Goal: Information Seeking & Learning: Learn about a topic

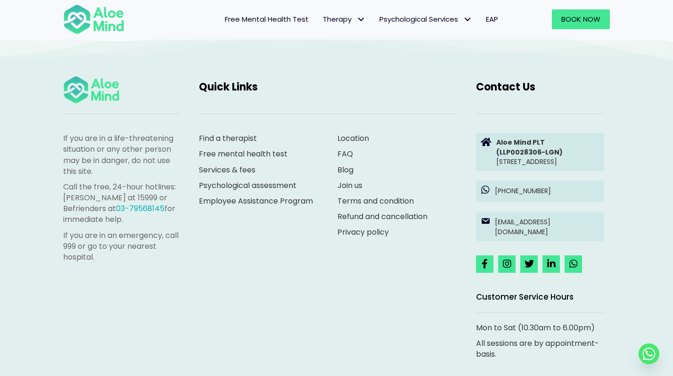
scroll to position [2588, 0]
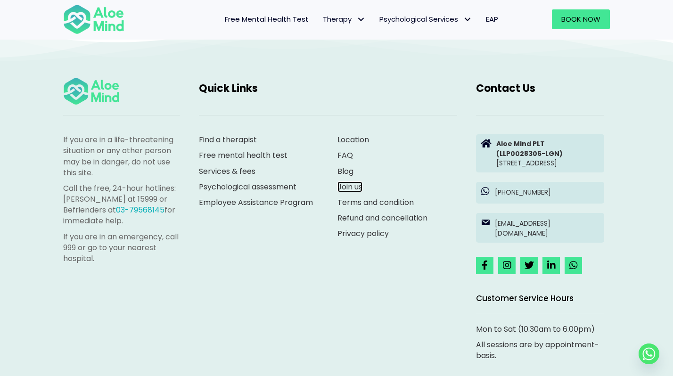
click at [349, 185] on link "Join us" at bounding box center [350, 187] width 25 height 11
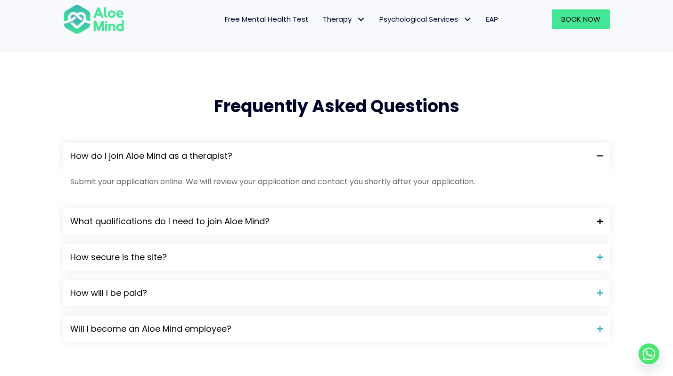
scroll to position [787, 0]
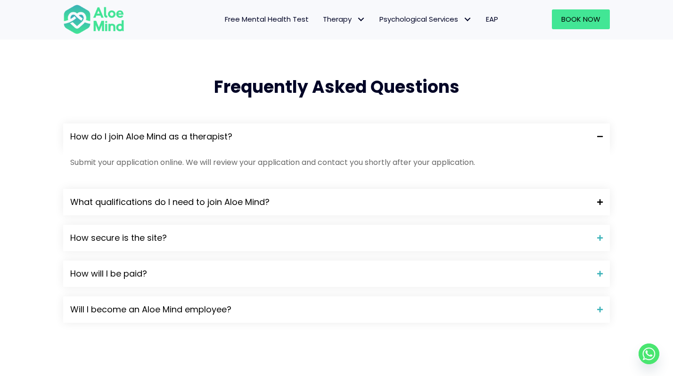
click at [375, 209] on div "What qualifications do I need to join Aloe Mind?" at bounding box center [336, 202] width 547 height 26
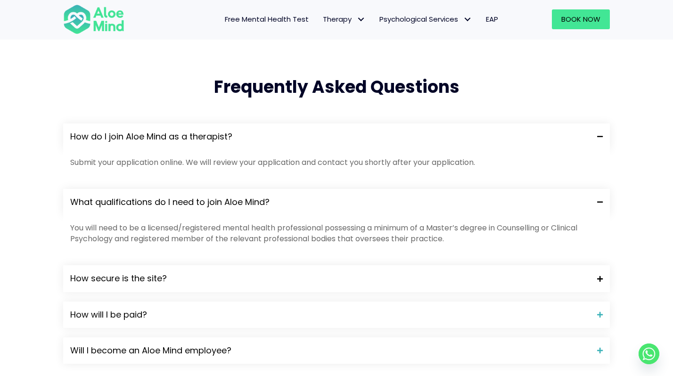
click at [358, 267] on div "How secure is the site?" at bounding box center [336, 278] width 547 height 26
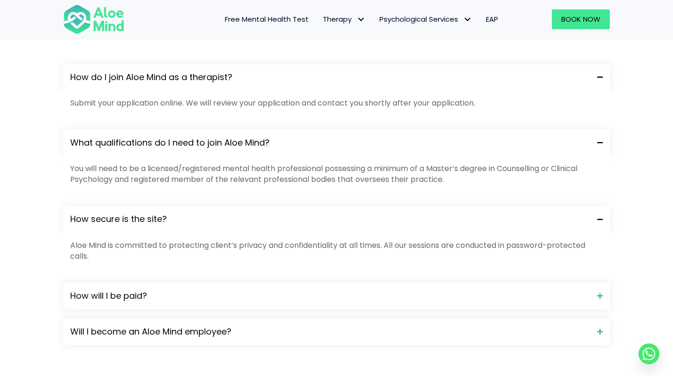
scroll to position [861, 0]
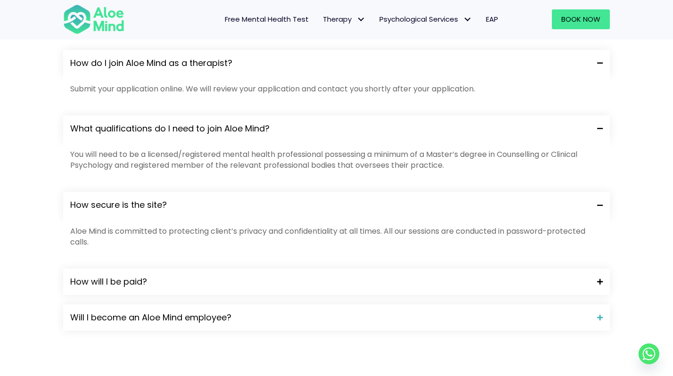
click at [354, 283] on span "How will I be paid?" at bounding box center [330, 282] width 520 height 12
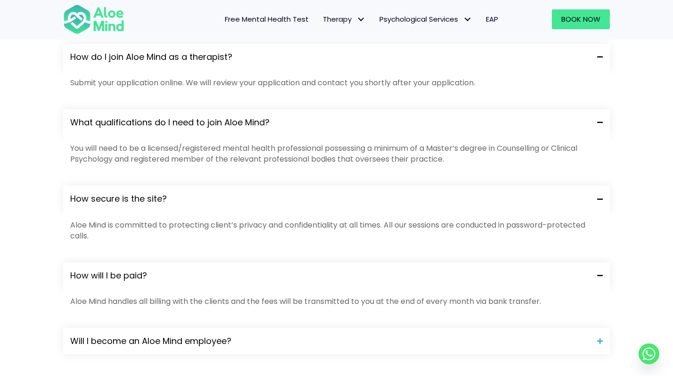
scroll to position [869, 0]
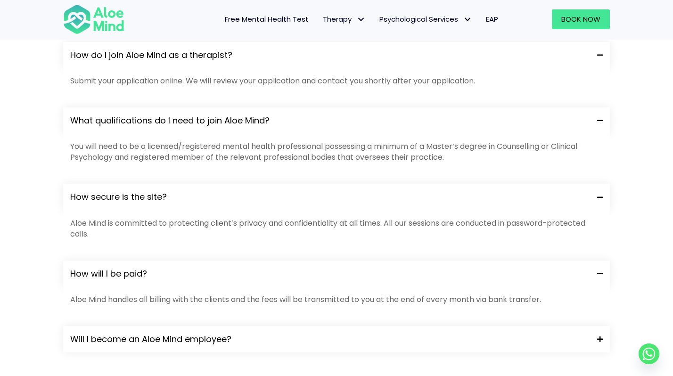
click at [330, 337] on span "Will I become an Aloe Mind employee?" at bounding box center [330, 339] width 520 height 12
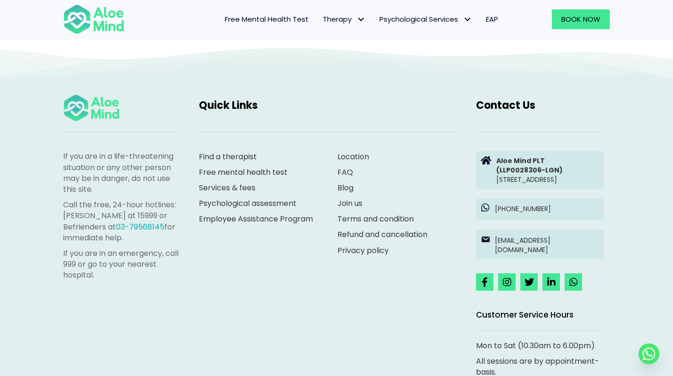
scroll to position [1790, 0]
click at [285, 222] on link "Employee Assistance Program" at bounding box center [256, 218] width 114 height 11
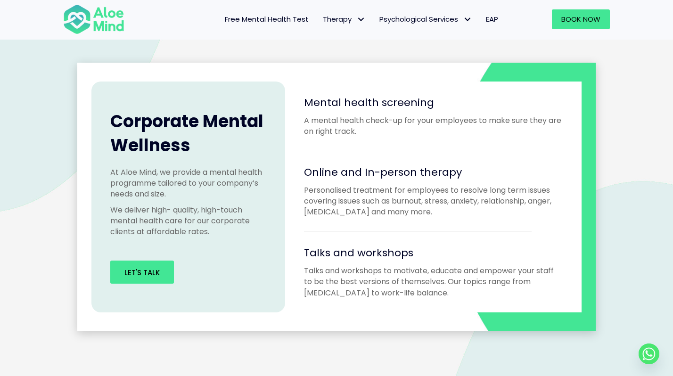
scroll to position [822, 0]
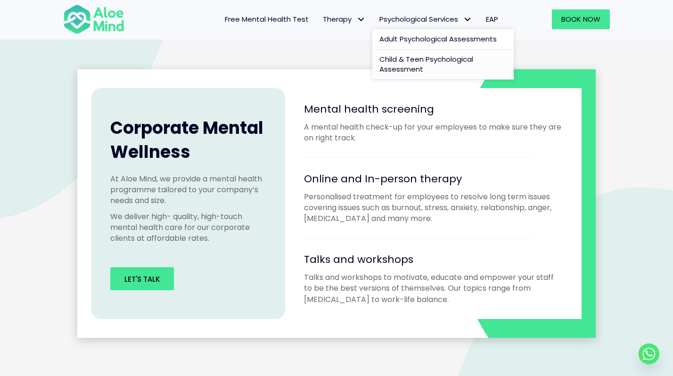
click at [423, 59] on span "Child & Teen Psychological Assessment" at bounding box center [427, 64] width 94 height 20
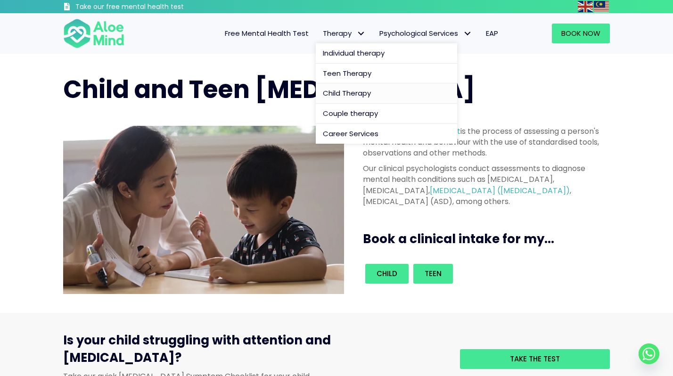
click at [350, 92] on span "Child Therapy" at bounding box center [347, 93] width 48 height 10
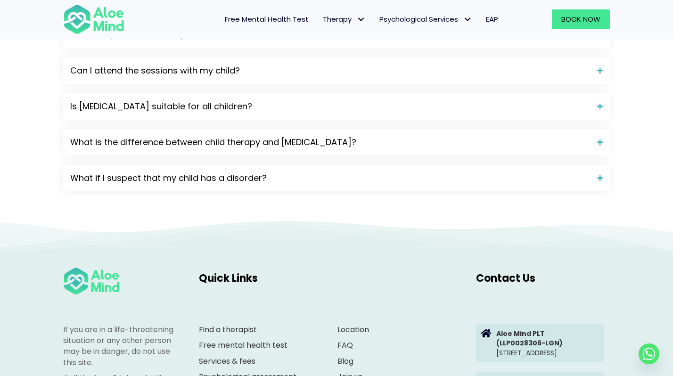
scroll to position [1288, 0]
